Goal: Task Accomplishment & Management: Complete application form

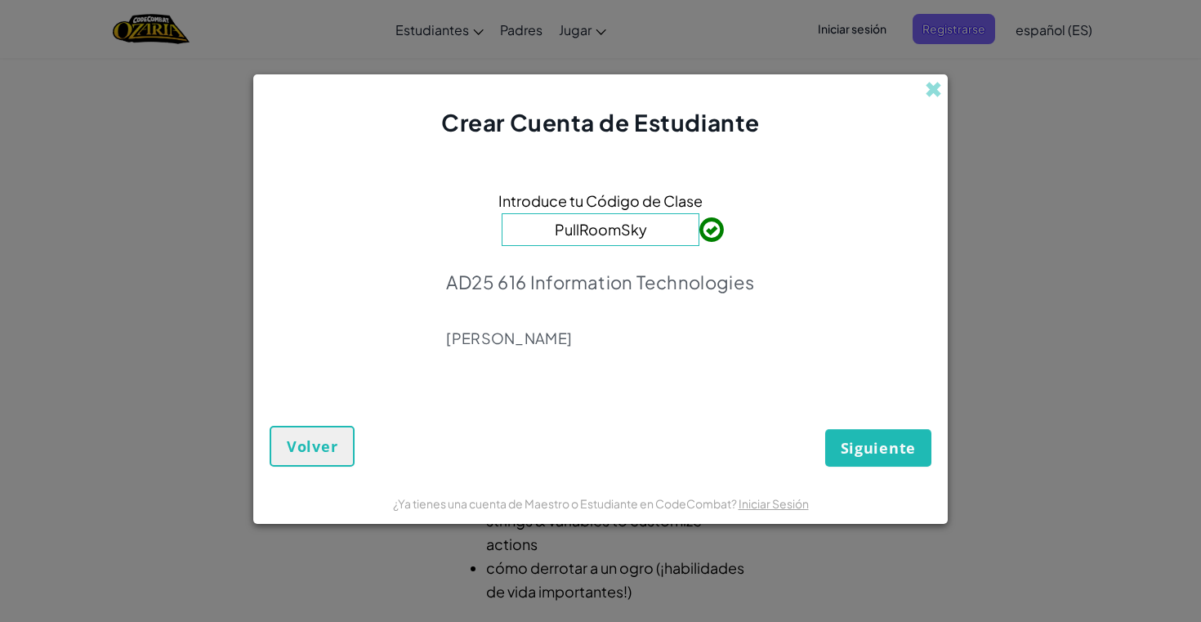
click at [928, 453] on button "Siguiente" at bounding box center [878, 448] width 106 height 38
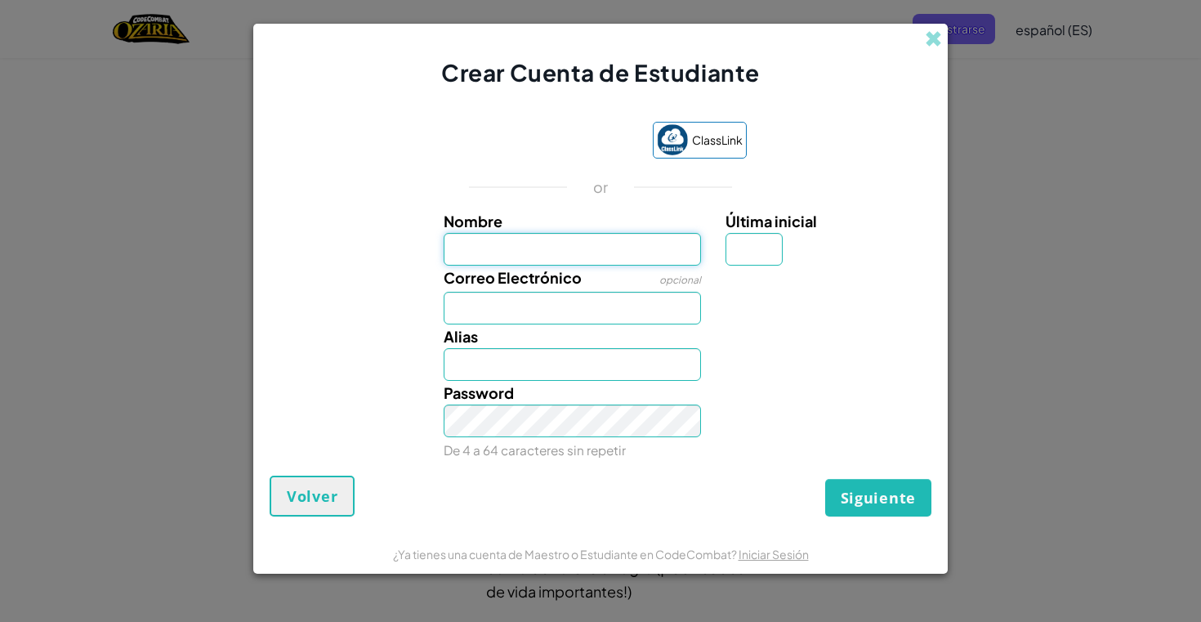
click at [582, 261] on input "Nombre" at bounding box center [573, 249] width 258 height 33
type input "[PERSON_NAME]"
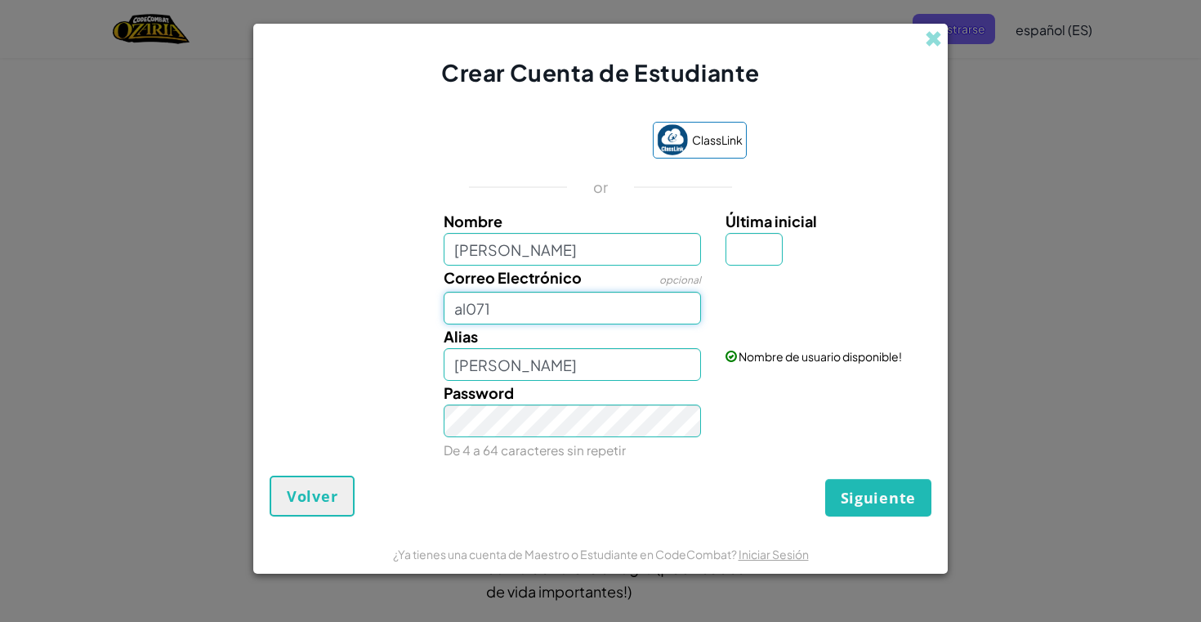
type input "al0712"
type input "[EMAIL_ADDRESS][DOMAIN_NAME]"
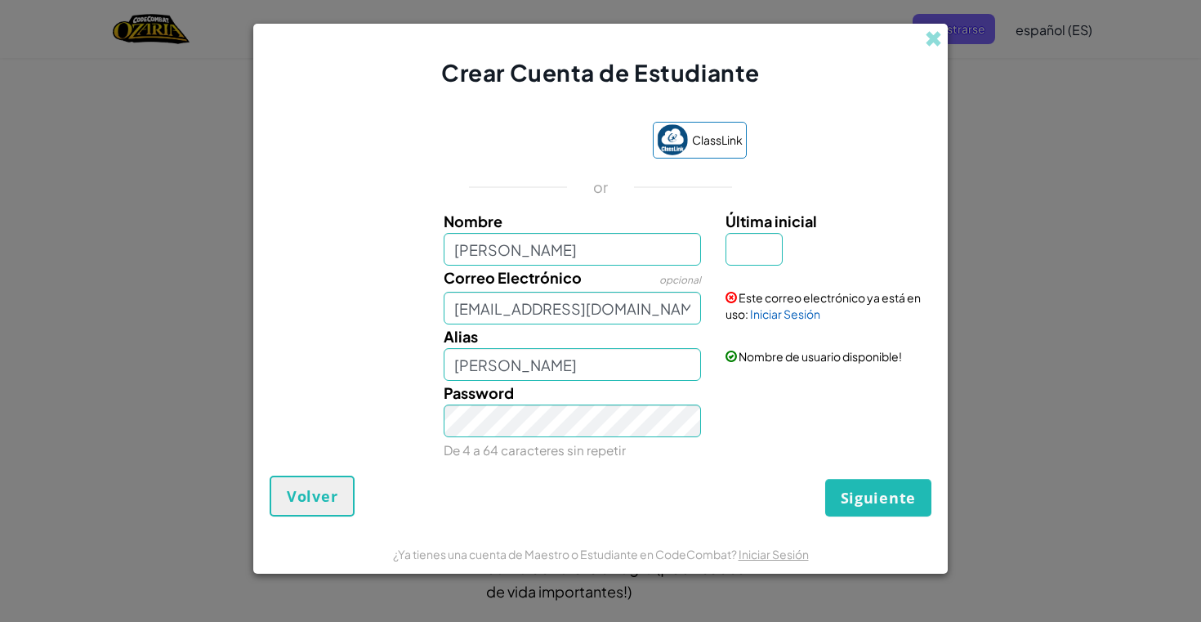
click at [858, 502] on span "Siguiente" at bounding box center [877, 498] width 75 height 20
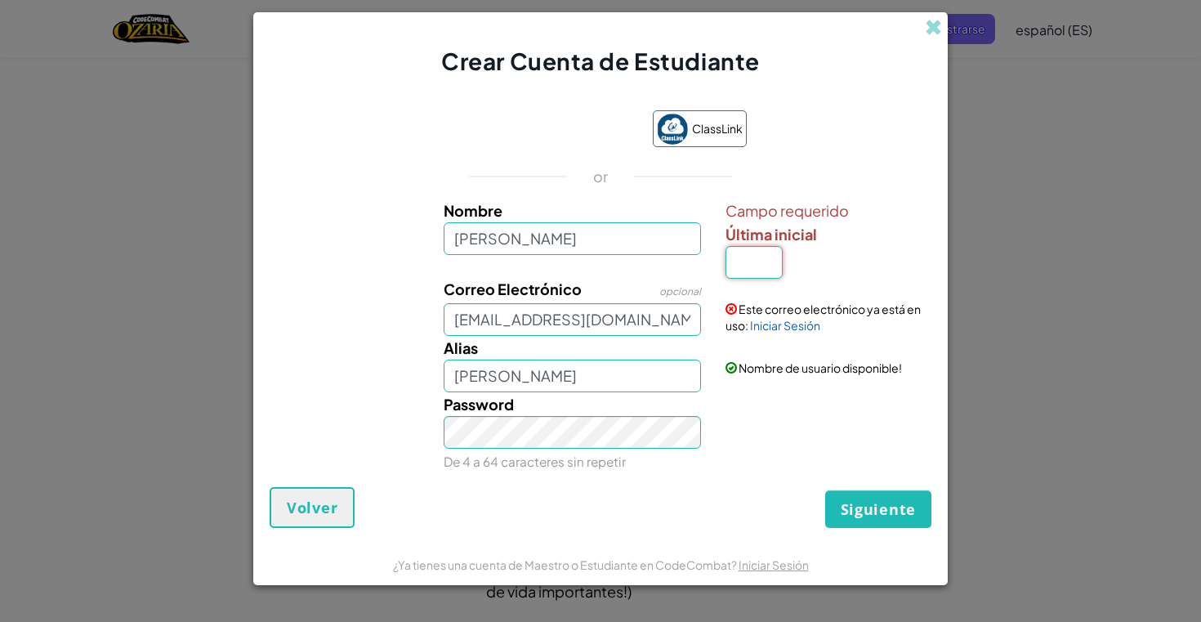
click at [731, 272] on input "Última inicial" at bounding box center [753, 262] width 57 height 33
type input "M"
type input "[PERSON_NAME] M"
click at [834, 470] on div "Password De 4 a 64 caracteres sin repetir" at bounding box center [600, 432] width 678 height 81
click at [831, 327] on div "Este correo electrónico ya está en uso: Iniciar Sesión" at bounding box center [826, 305] width 226 height 56
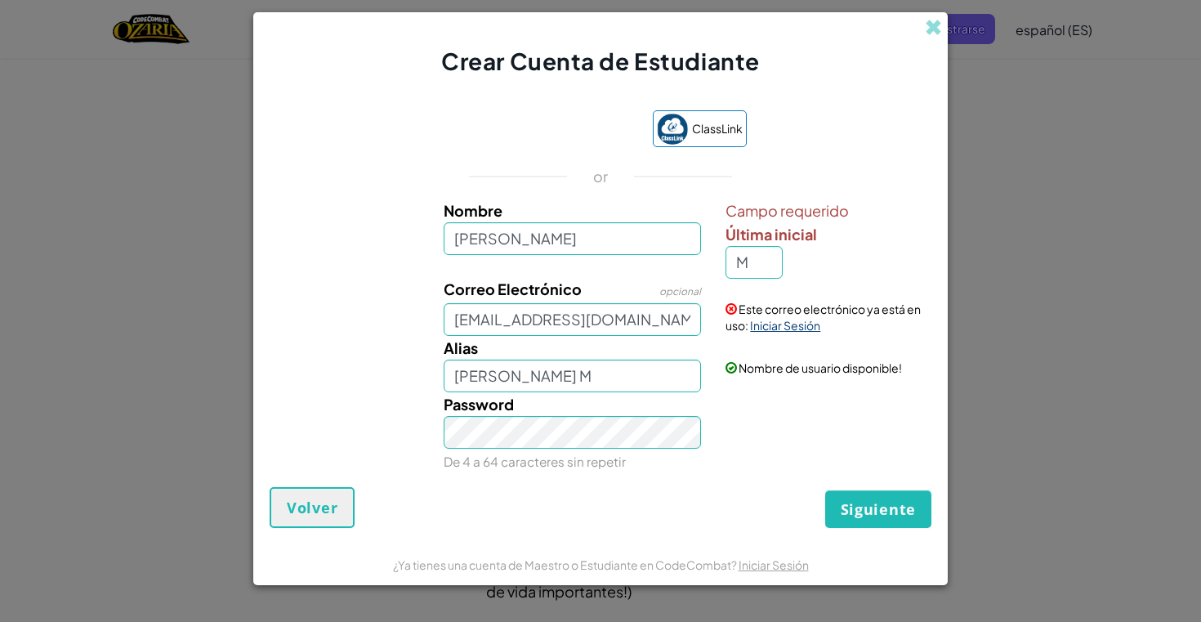
click at [794, 327] on link "Iniciar Sesión" at bounding box center [785, 325] width 70 height 15
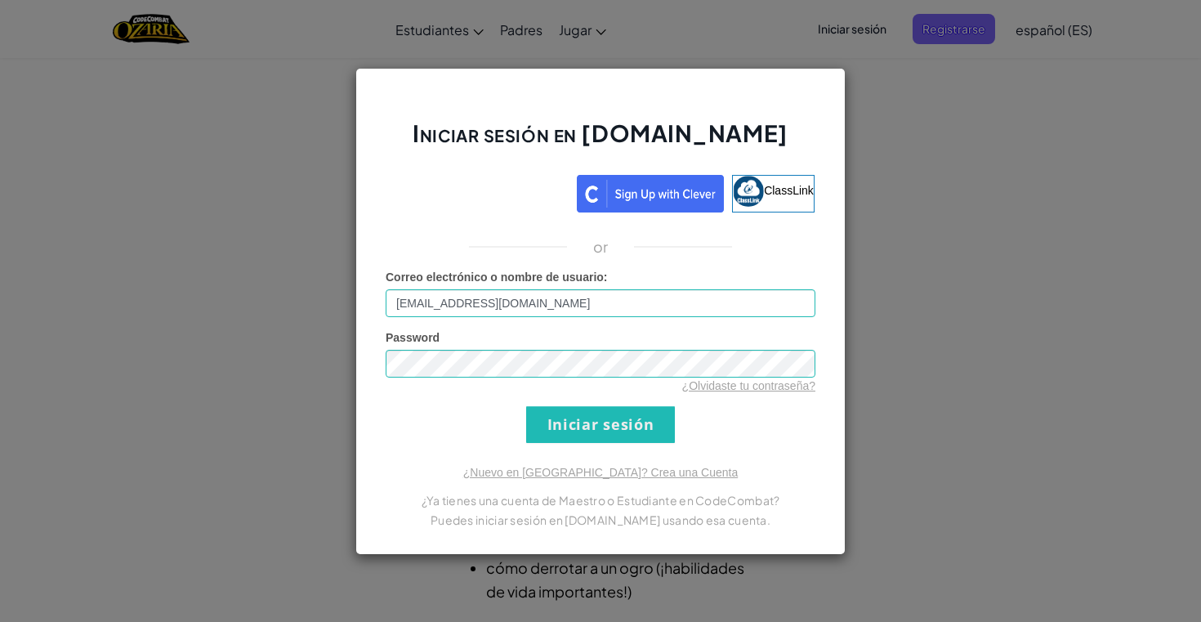
click at [684, 409] on form "Correo electrónico o nombre de usuario : [EMAIL_ADDRESS][DOMAIN_NAME] Password …" at bounding box center [601, 356] width 430 height 174
click at [610, 444] on div "Iniciar sesión en [DOMAIN_NAME] ClassLink or Error desconocido. Correo electrón…" at bounding box center [600, 311] width 490 height 487
click at [610, 426] on input "Iniciar sesión" at bounding box center [600, 424] width 149 height 37
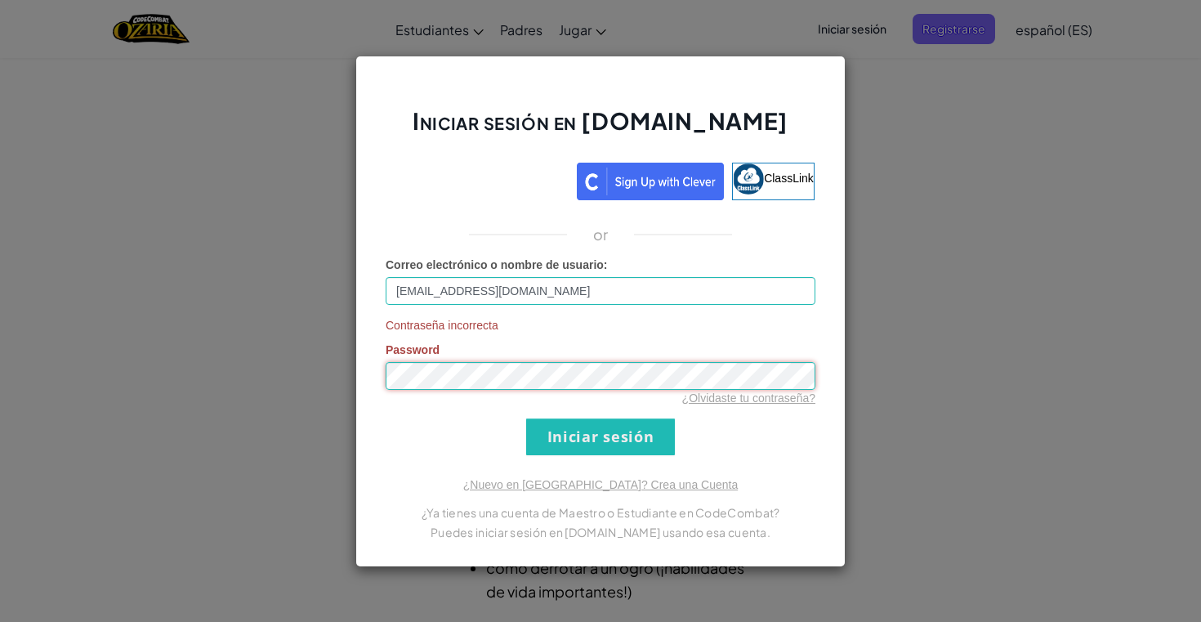
click at [314, 364] on div "Iniciar sesión en [DOMAIN_NAME] ClassLink or Correo electrónico o nombre de usu…" at bounding box center [600, 311] width 1201 height 622
click at [625, 433] on input "Iniciar sesión" at bounding box center [600, 436] width 149 height 37
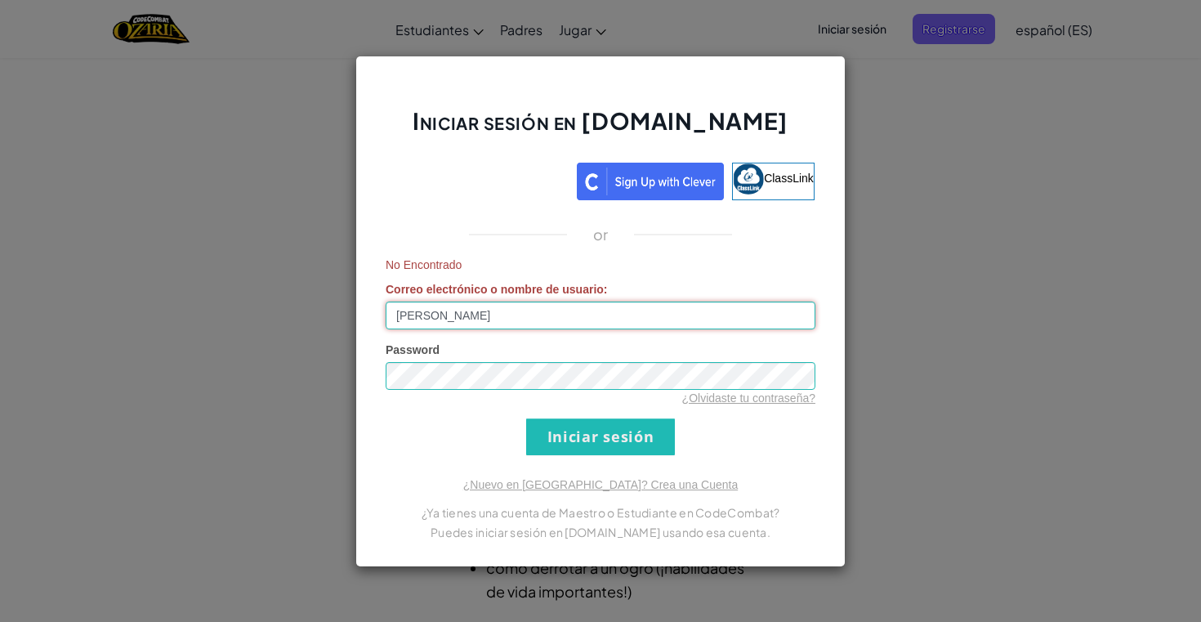
type input "[EMAIL_ADDRESS][DOMAIN_NAME]"
click at [600, 451] on input "Iniciar sesión" at bounding box center [600, 436] width 149 height 37
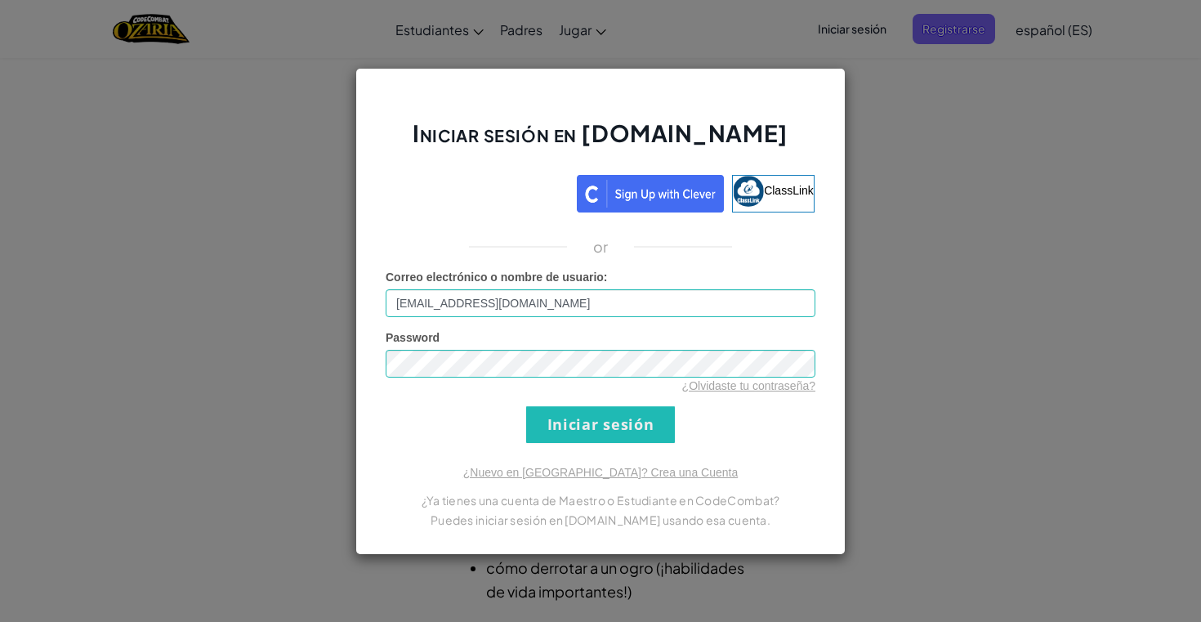
click at [577, 425] on input "Iniciar sesión" at bounding box center [600, 424] width 149 height 37
